Goal: Transaction & Acquisition: Purchase product/service

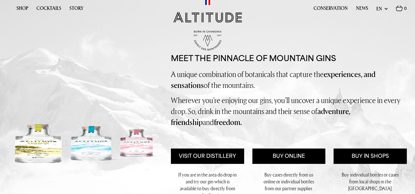
click at [385, 9] on select "en fr" at bounding box center [381, 8] width 11 height 7
select select "fr"
click at [376, 5] on select "en fr" at bounding box center [381, 8] width 11 height 7
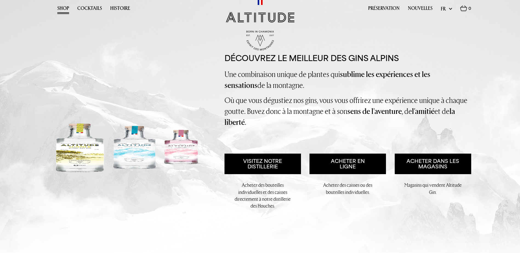
click at [65, 6] on link "Shop" at bounding box center [63, 9] width 12 height 8
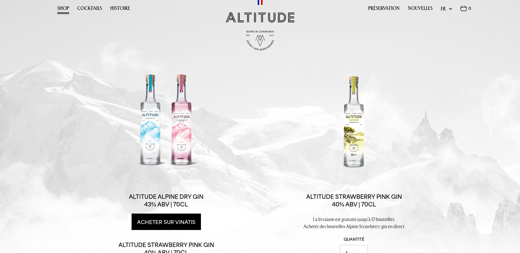
click at [160, 216] on link "Acheter sur Vinatis" at bounding box center [166, 222] width 69 height 16
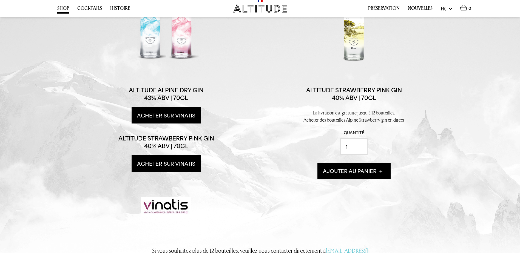
scroll to position [110, 0]
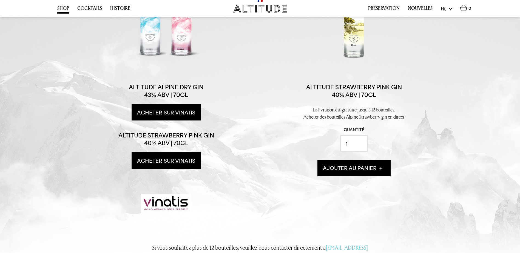
click at [167, 164] on link "Acheter sur Vinatis" at bounding box center [166, 160] width 69 height 16
click at [352, 168] on button "Ajouter au panier" at bounding box center [353, 168] width 73 height 16
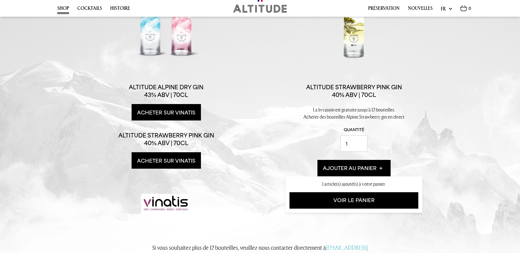
click at [351, 94] on p "Altitude Strawberry Pink Gin 40% ABV | 70cl" at bounding box center [354, 90] width 96 height 15
click at [388, 141] on div "Quantité 1" at bounding box center [353, 139] width 137 height 25
click at [350, 199] on link "Voir le panier" at bounding box center [353, 200] width 129 height 16
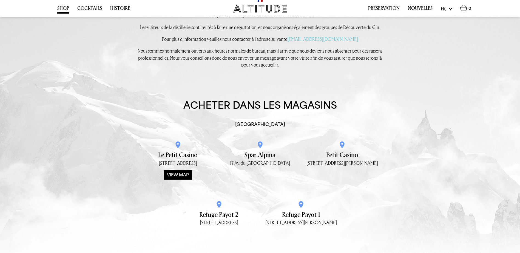
scroll to position [674, 0]
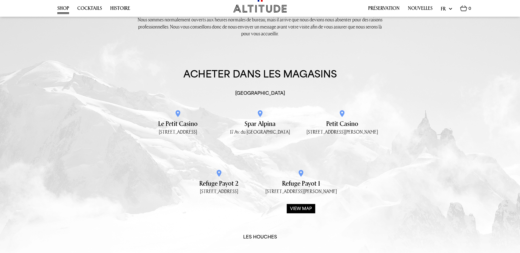
click at [302, 169] on h4 "Refuge Payot 1" at bounding box center [301, 178] width 66 height 19
click at [219, 169] on h4 "Refuge Payot 2" at bounding box center [219, 178] width 66 height 19
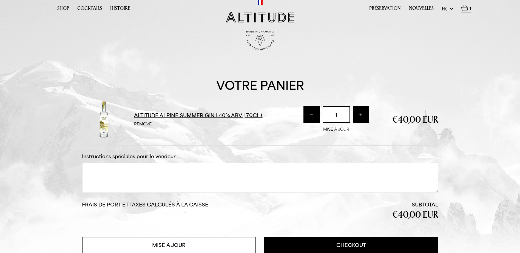
click at [148, 115] on link "Altitude Alpine Summer Gin | 40% ABV | 70cl (" at bounding box center [198, 115] width 129 height 6
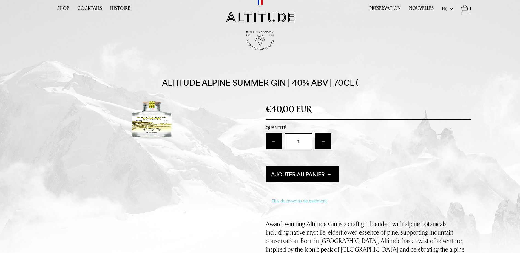
click at [466, 9] on img at bounding box center [464, 8] width 7 height 6
